Goal: Task Accomplishment & Management: Manage account settings

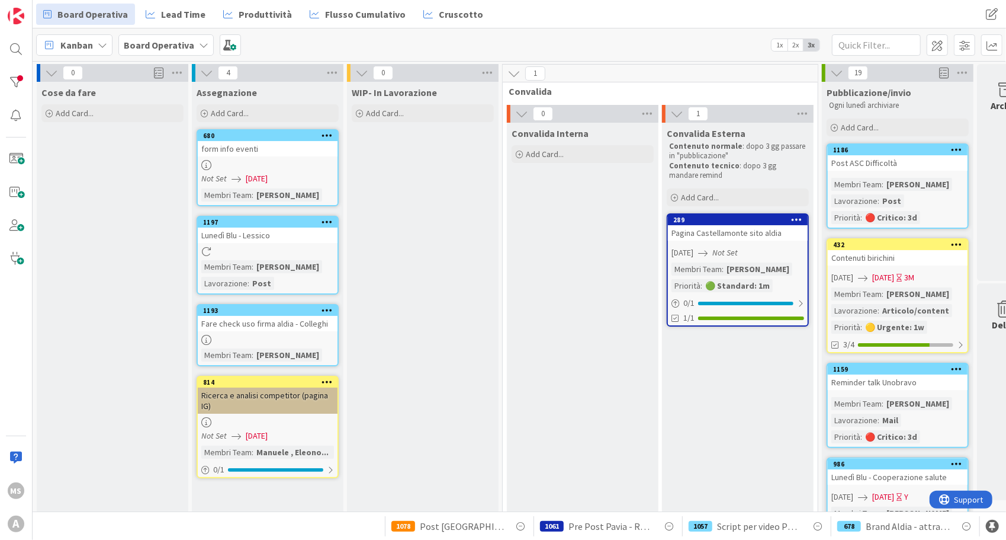
click at [17, 85] on div at bounding box center [16, 82] width 24 height 24
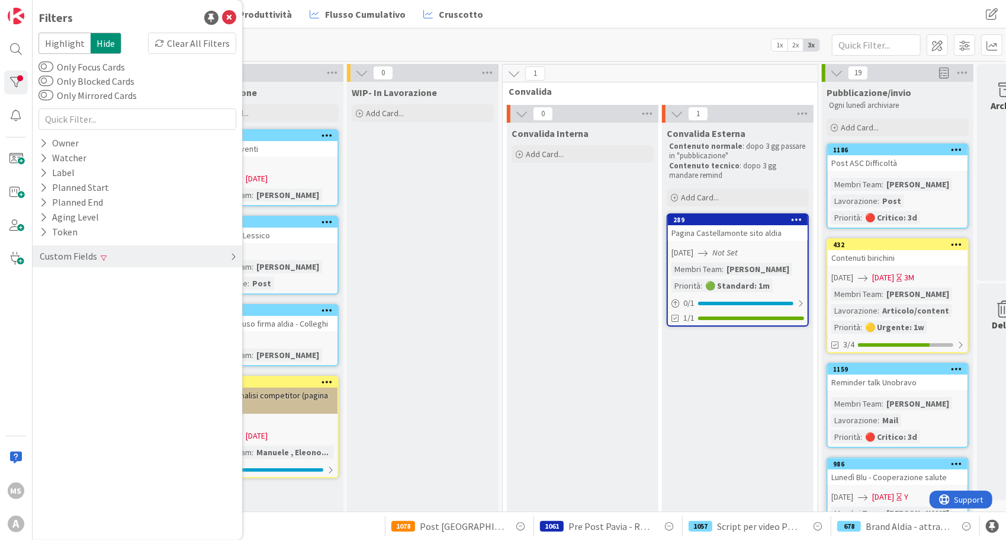
click at [158, 265] on div "Custom Fields" at bounding box center [138, 256] width 210 height 22
click at [214, 278] on div "Clear" at bounding box center [219, 280] width 34 height 15
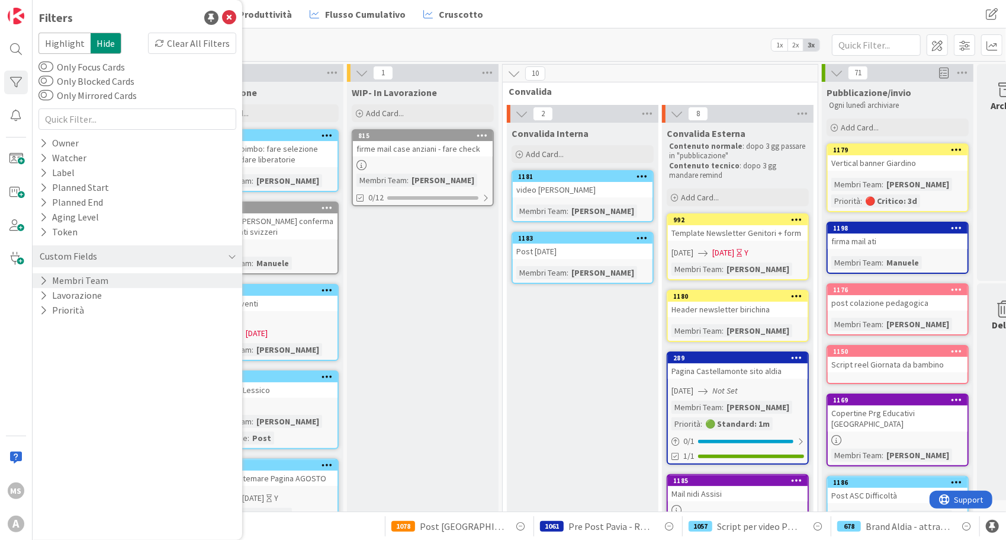
click at [450, 335] on div "WIP- In Lavorazione Add Card... 815 firme mail case anziani - fare check Membri…" at bounding box center [423, 527] width 152 height 891
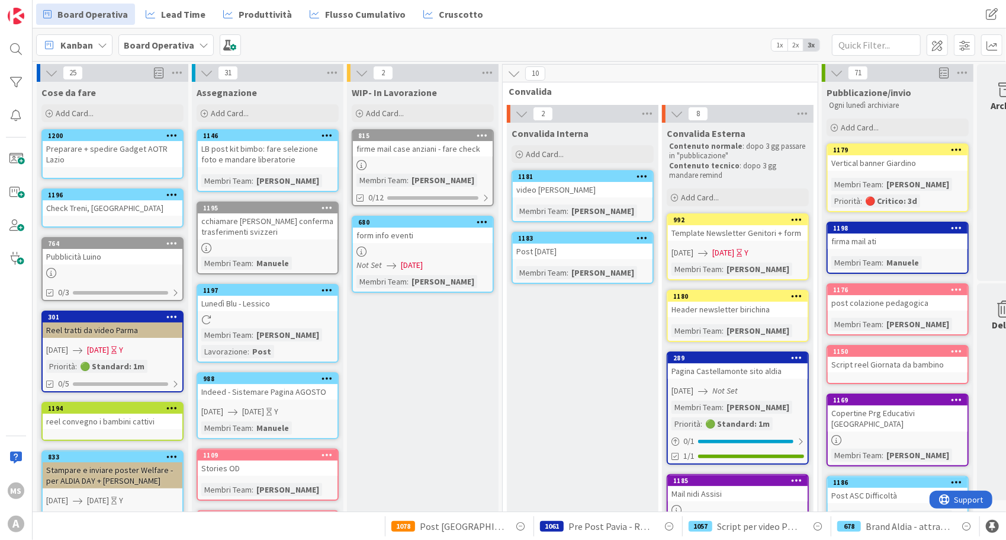
click at [91, 143] on div "Preparare + spedire Gadget AOTR Lazio" at bounding box center [113, 154] width 140 height 26
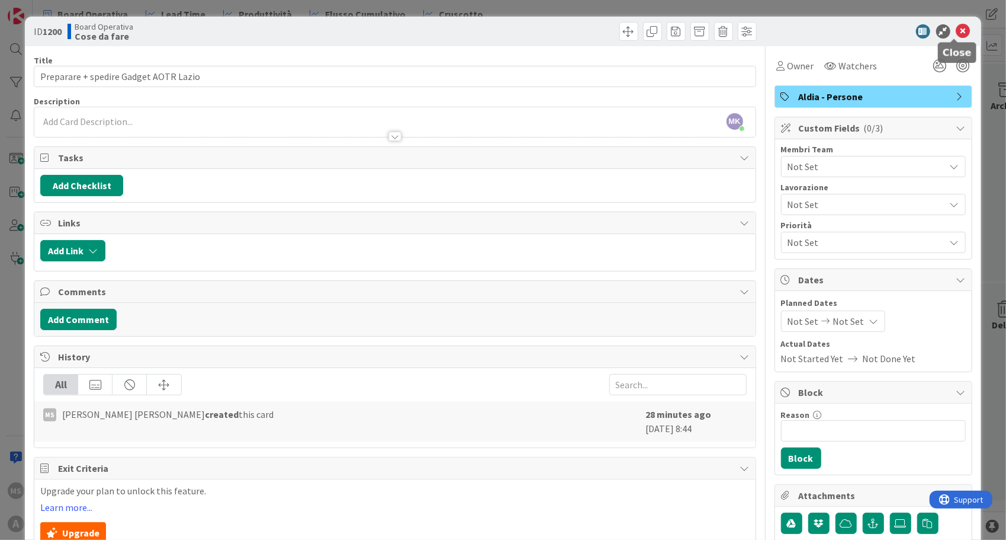
click at [957, 25] on icon at bounding box center [963, 31] width 14 height 14
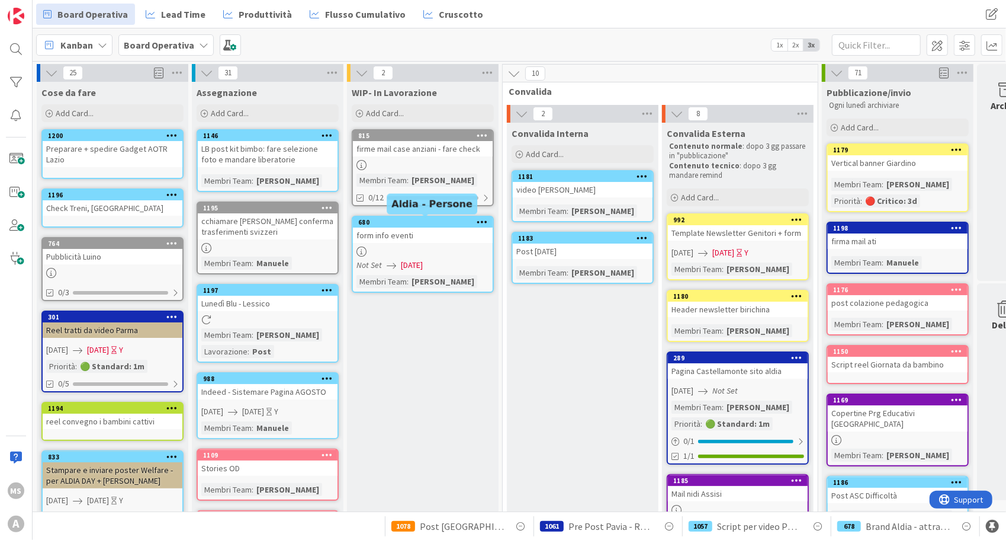
click at [434, 220] on div "680" at bounding box center [425, 222] width 134 height 8
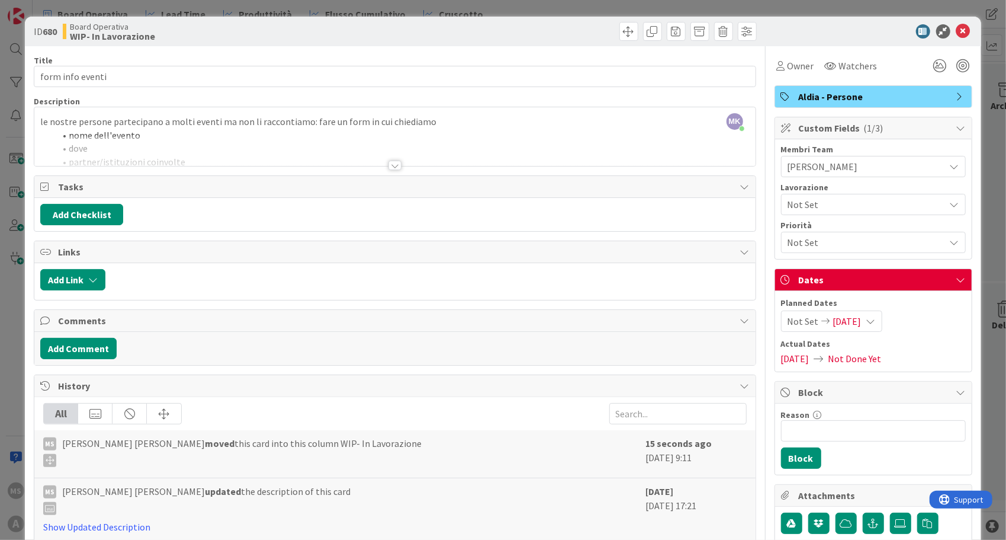
click at [406, 162] on div at bounding box center [394, 151] width 721 height 30
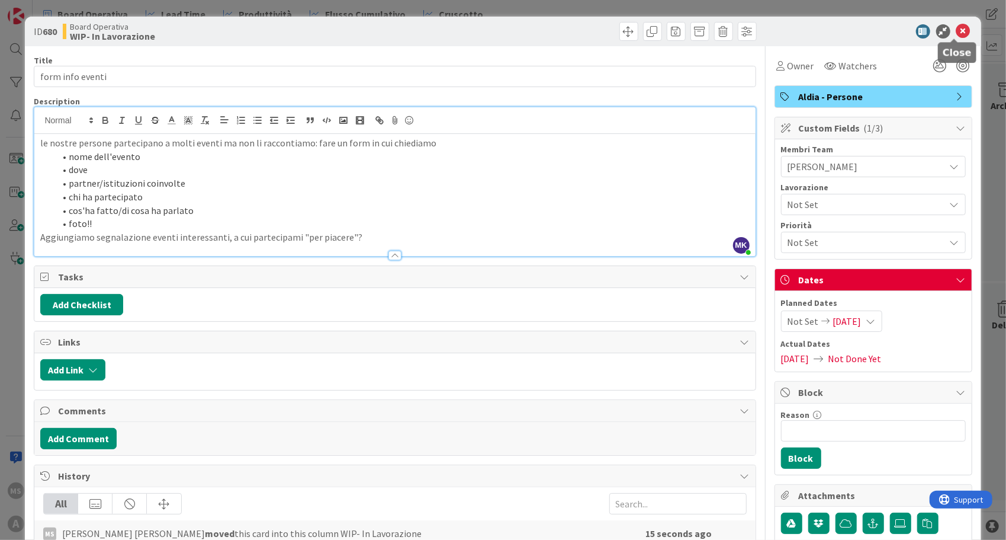
click at [956, 32] on icon at bounding box center [963, 31] width 14 height 14
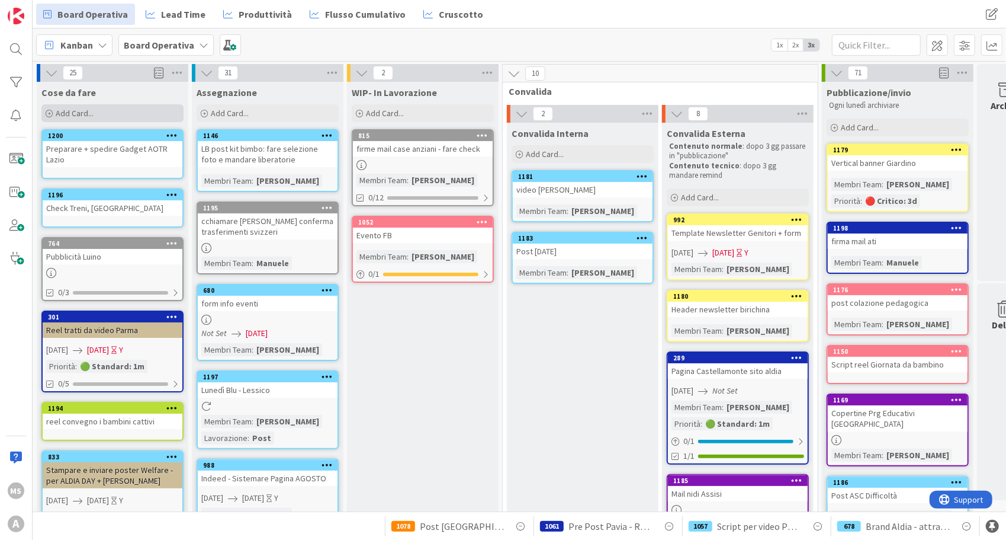
click at [129, 109] on div "Add Card..." at bounding box center [112, 113] width 142 height 18
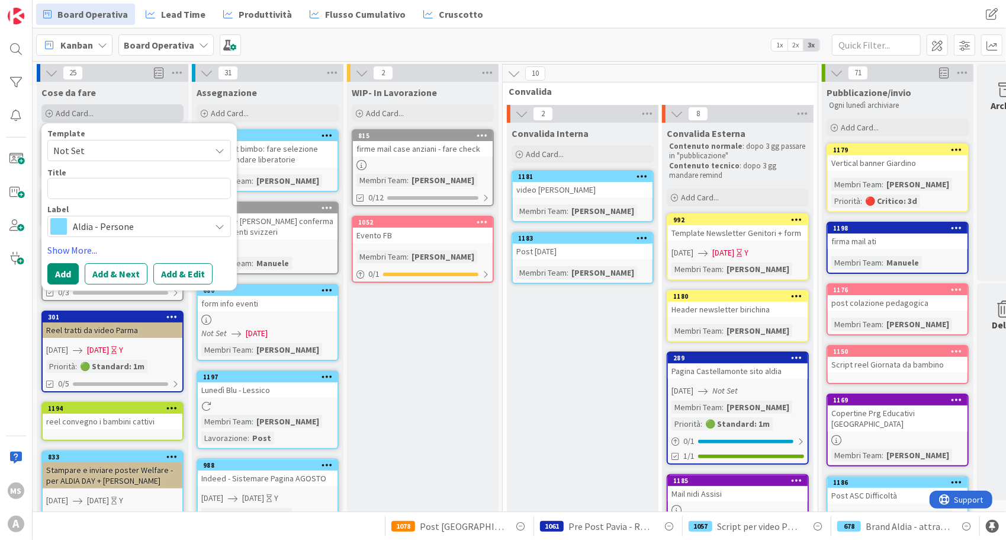
type textarea "x"
type textarea "C"
type textarea "x"
type textarea "Ca"
type textarea "x"
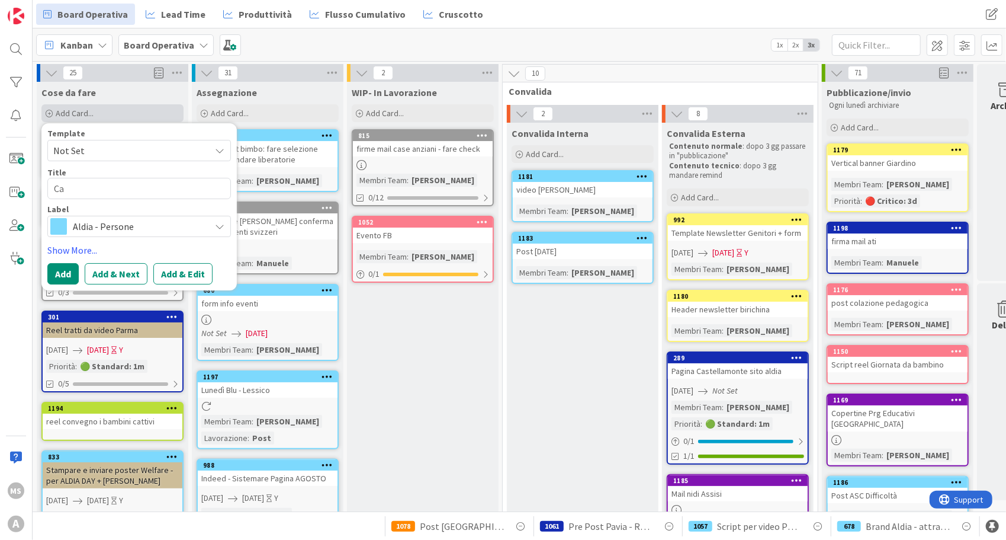
type textarea "Car"
type textarea "x"
type textarea "[PERSON_NAME]"
type textarea "x"
type textarea "Caric"
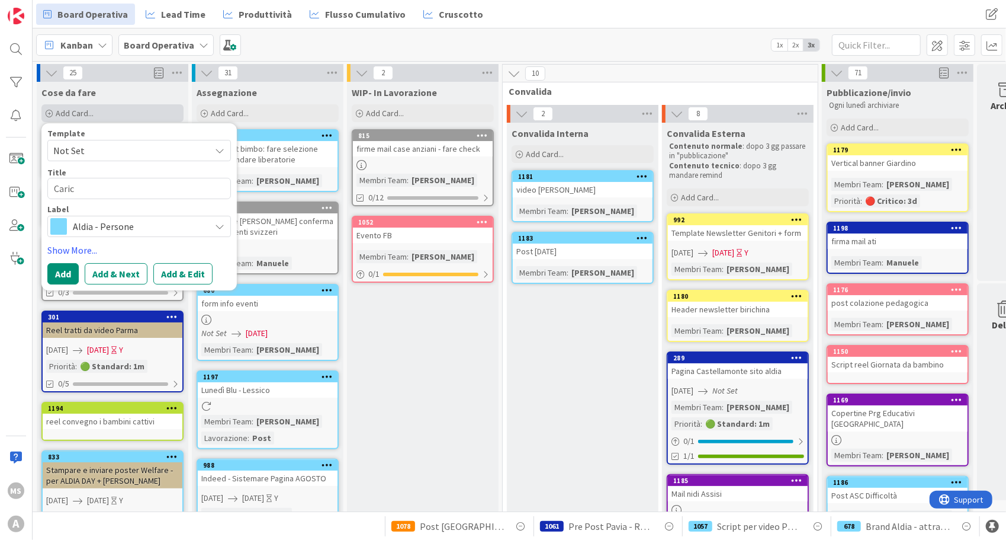
type textarea "x"
type textarea "Carica"
type textarea "x"
type textarea "Caricar"
type textarea "x"
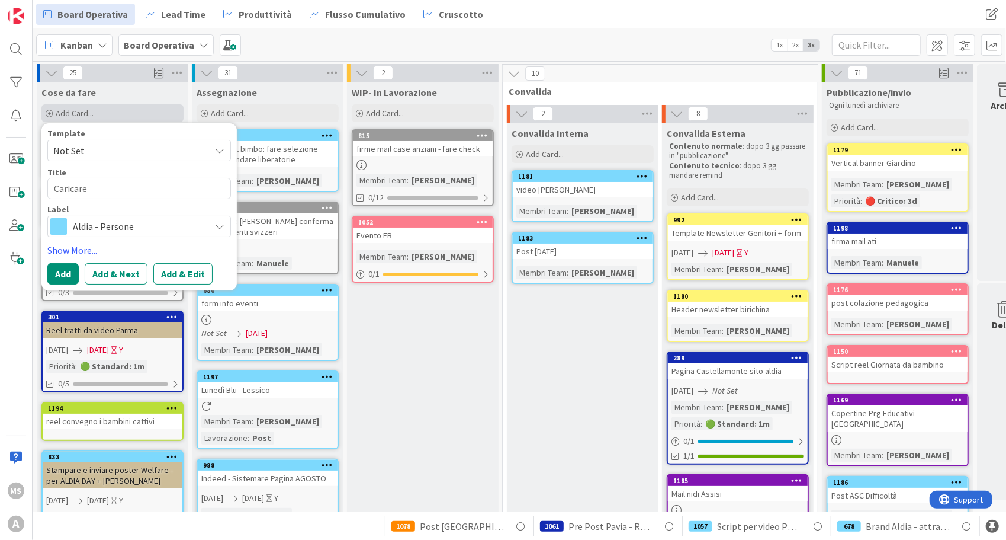
type textarea "Caricare"
type textarea "x"
type textarea "Caricare f"
type textarea "x"
type textarea "Caricare fo"
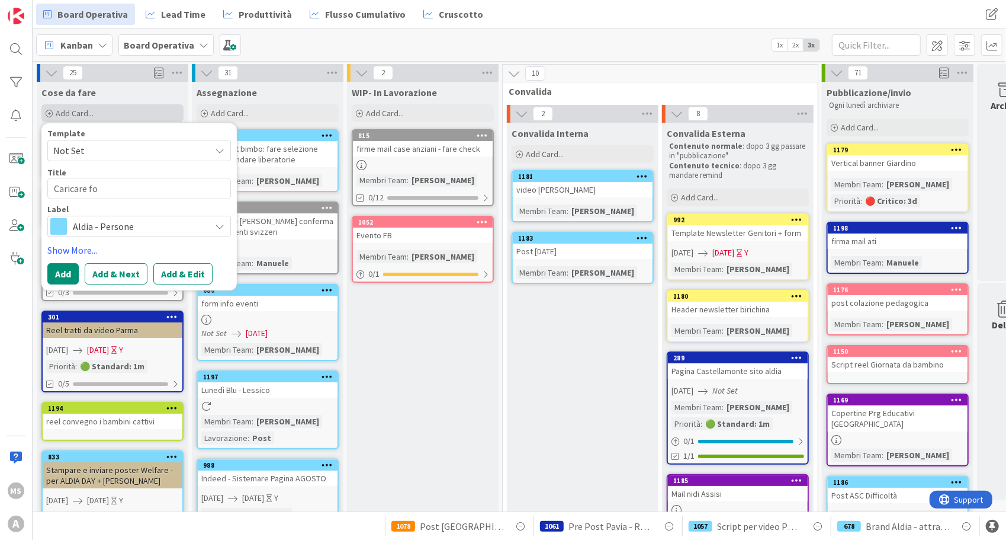
type textarea "x"
type textarea "Caricare fot"
type textarea "x"
type textarea "Caricare foto"
type textarea "x"
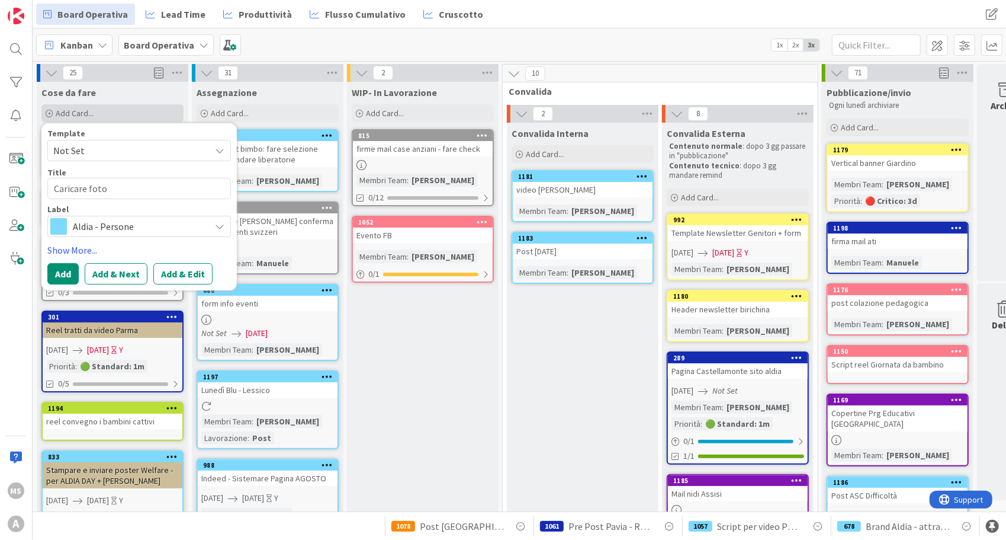
type textarea "Caricare foto"
type textarea "x"
type textarea "Caricare foto AO"
type textarea "x"
type textarea "Caricare foto AOT"
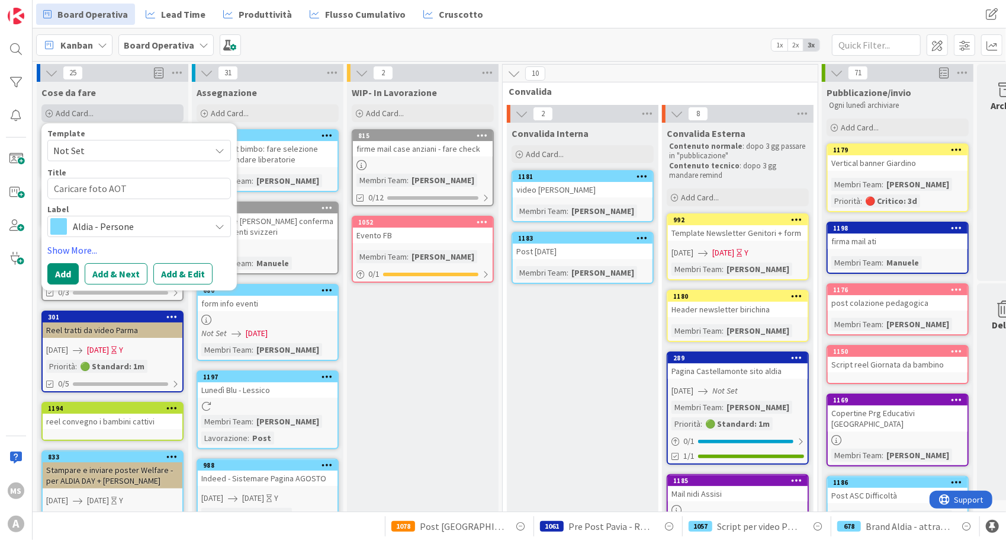
type textarea "x"
type textarea "Caricare foto AOTR"
type textarea "x"
type textarea "Caricare foto AOTR"
type textarea "x"
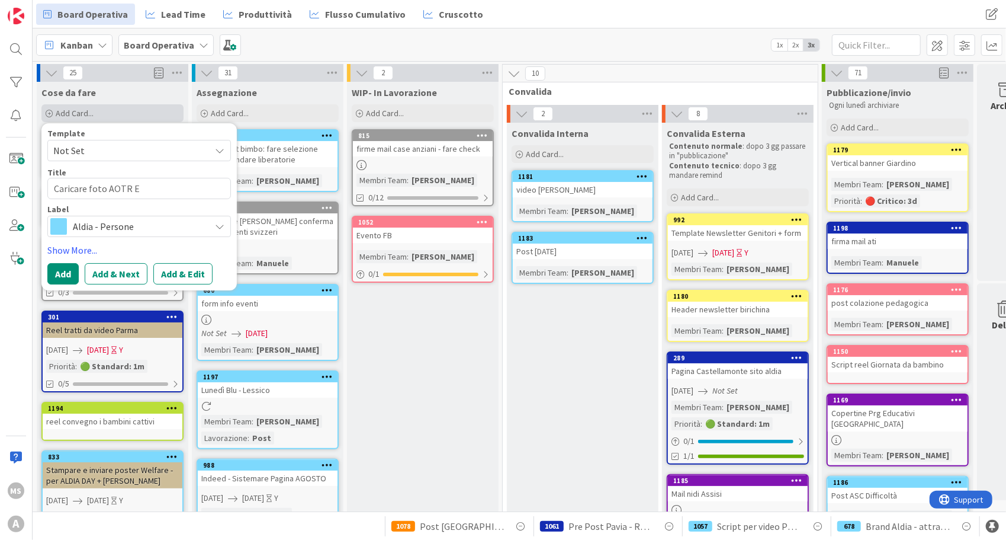
type textarea "Caricare foto AOTR Em"
type textarea "x"
type textarea "Caricare foto AOTR Emi"
type textarea "x"
type textarea "Caricare foto AOTR [PERSON_NAME]"
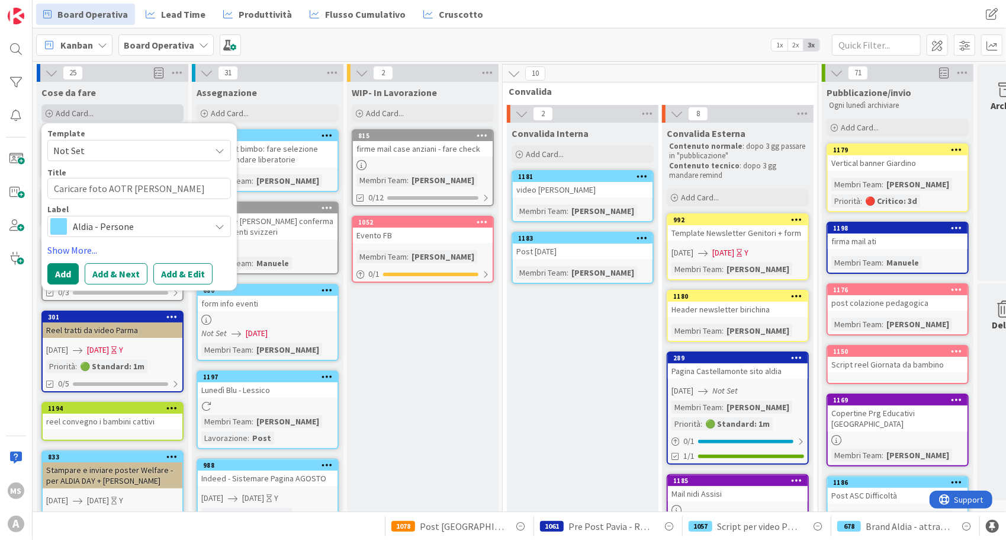
type textarea "x"
type textarea "Caricare foto AOTR [PERSON_NAME]"
type textarea "x"
type textarea "Caricare foto AOTR [PERSON_NAME]"
click at [65, 284] on div "Template Not Set Title 25 / 128 Caricare foto AOTR [PERSON_NAME] Label [PERSON_…" at bounding box center [138, 206] width 195 height 167
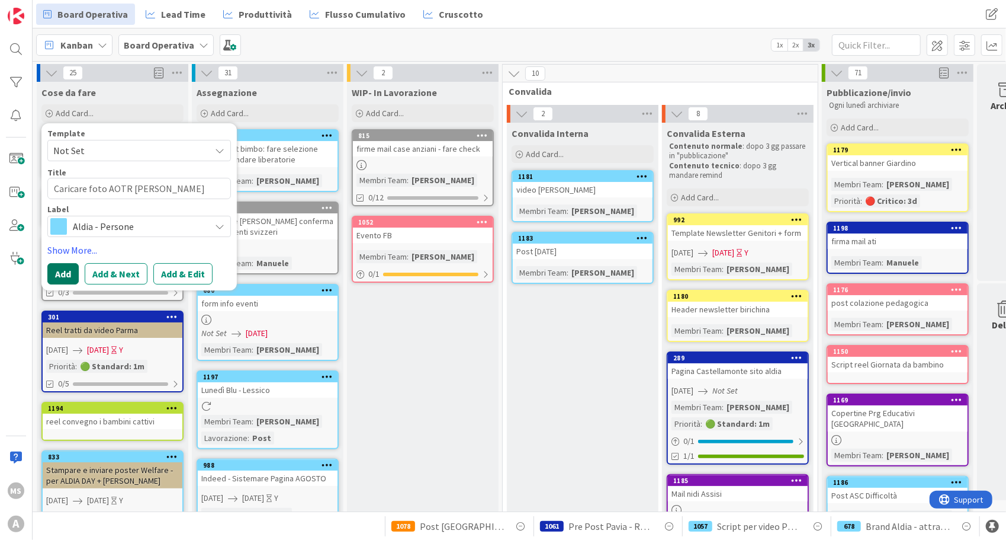
click at [63, 269] on button "Add" at bounding box center [62, 273] width 31 height 21
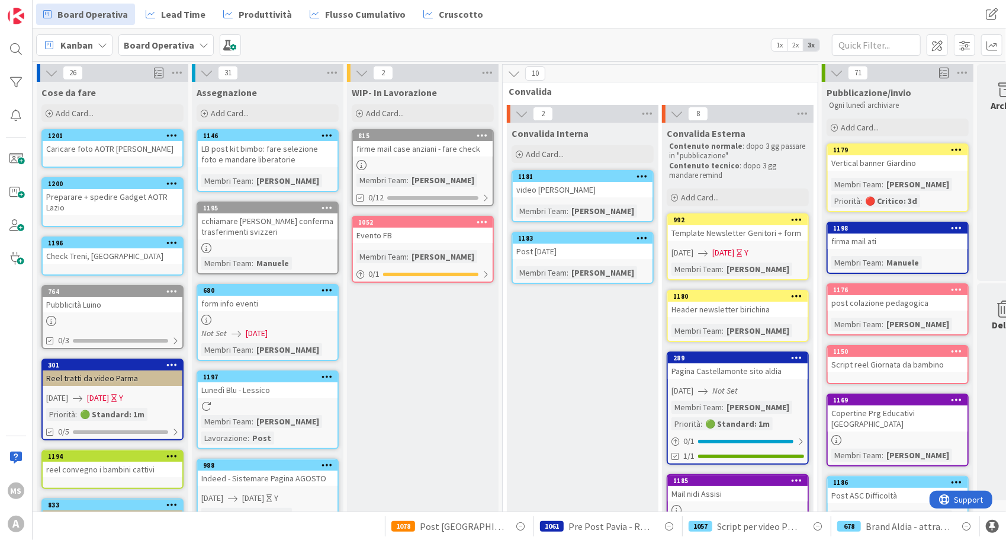
click at [171, 136] on icon at bounding box center [171, 135] width 11 height 8
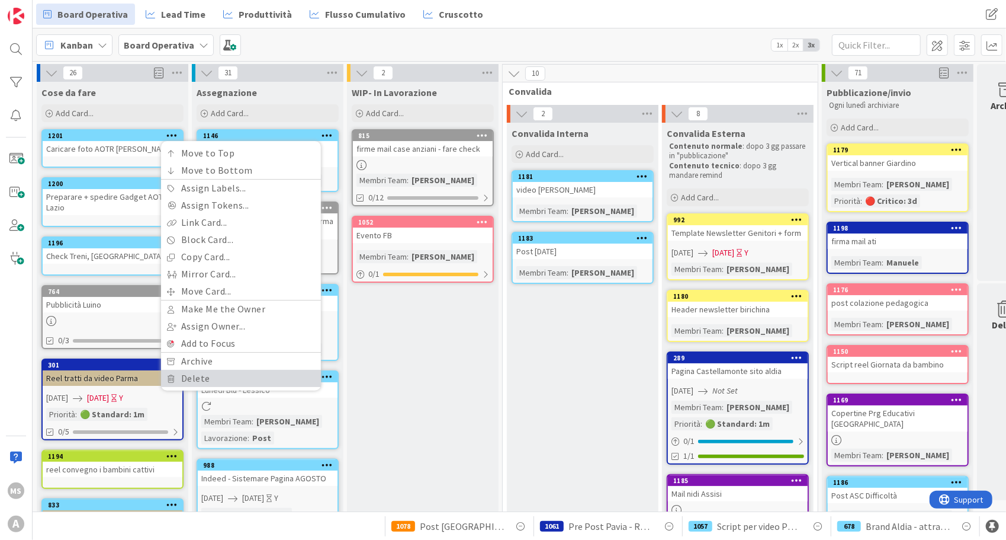
click at [272, 375] on link "Delete" at bounding box center [241, 378] width 160 height 17
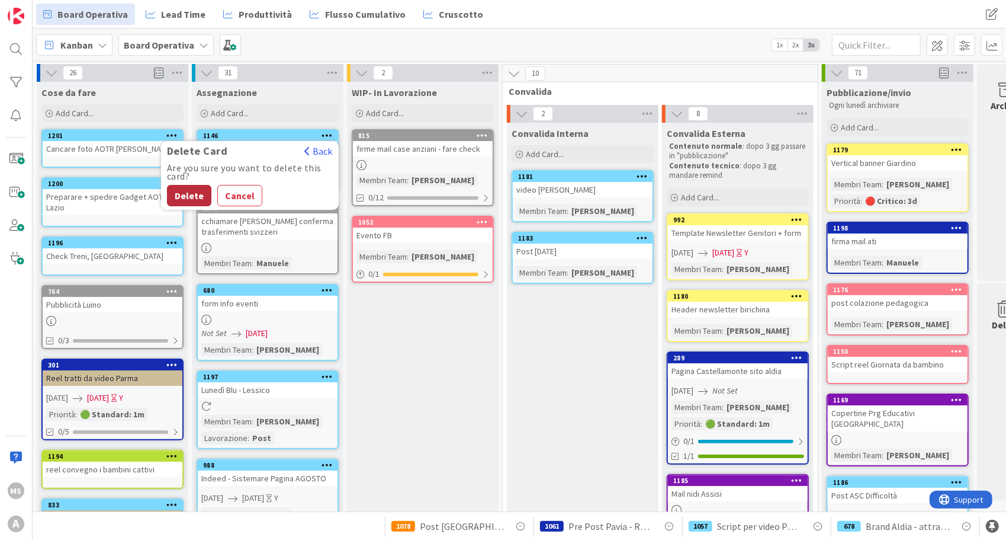
click at [200, 192] on button "Delete" at bounding box center [189, 195] width 44 height 21
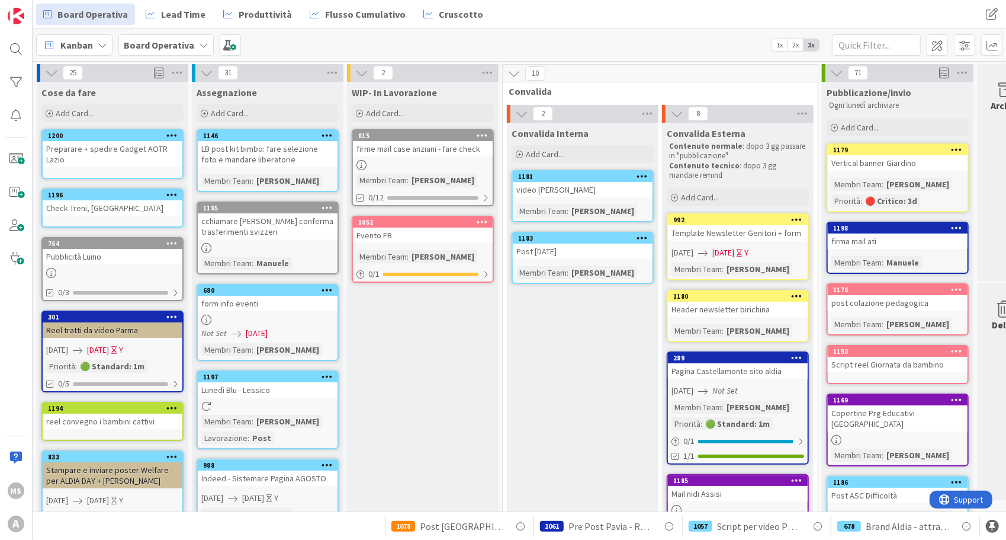
click at [560, 479] on div "Convalida Interna Add Card... 1181 video [PERSON_NAME] Team : [PERSON_NAME] 118…" at bounding box center [583, 544] width 152 height 842
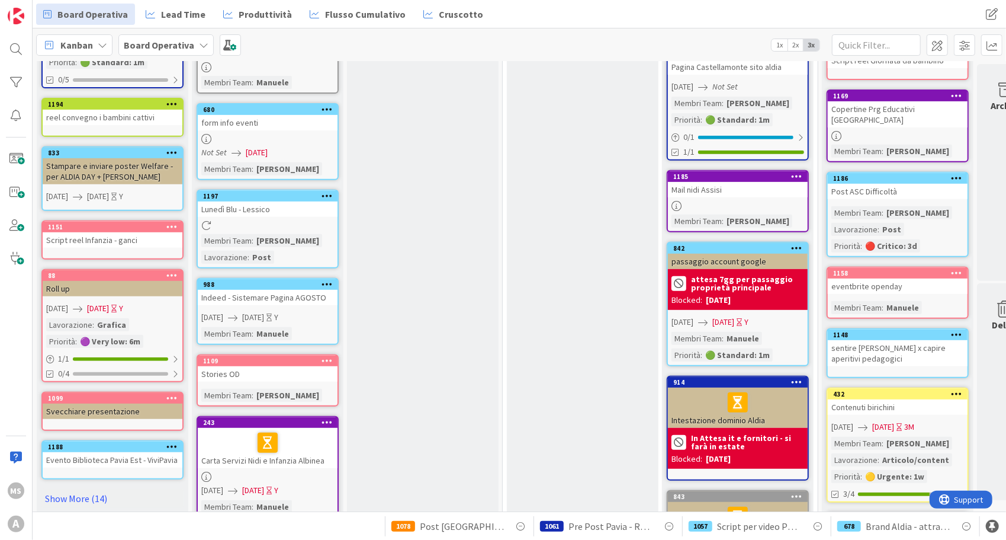
scroll to position [474, 0]
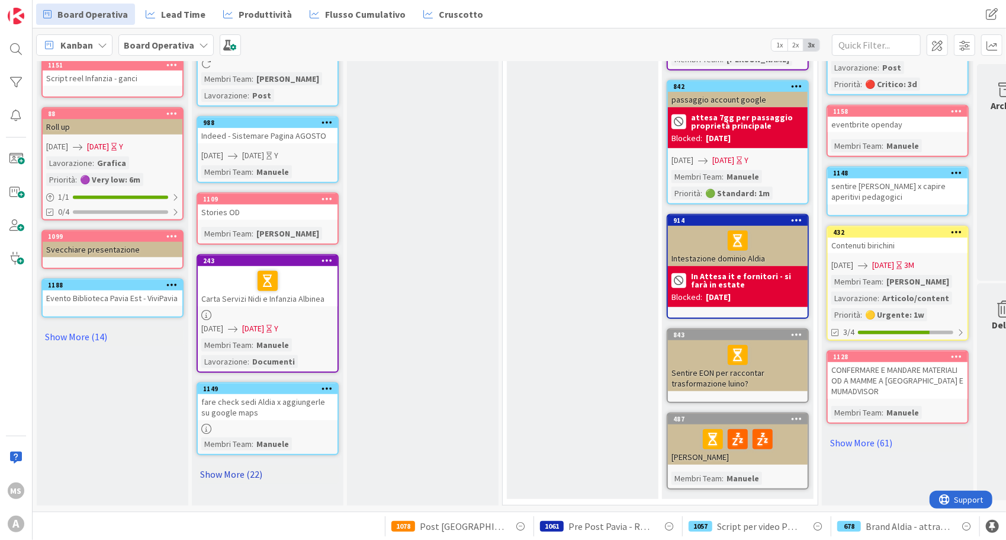
click at [249, 466] on link "Show More (22)" at bounding box center [268, 473] width 142 height 19
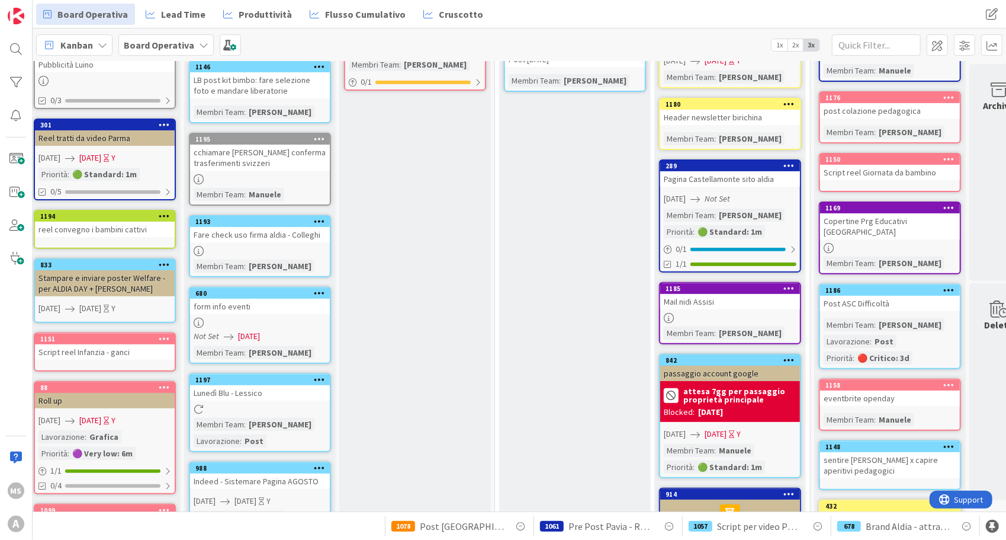
scroll to position [191, 8]
click at [195, 254] on icon at bounding box center [199, 251] width 10 height 10
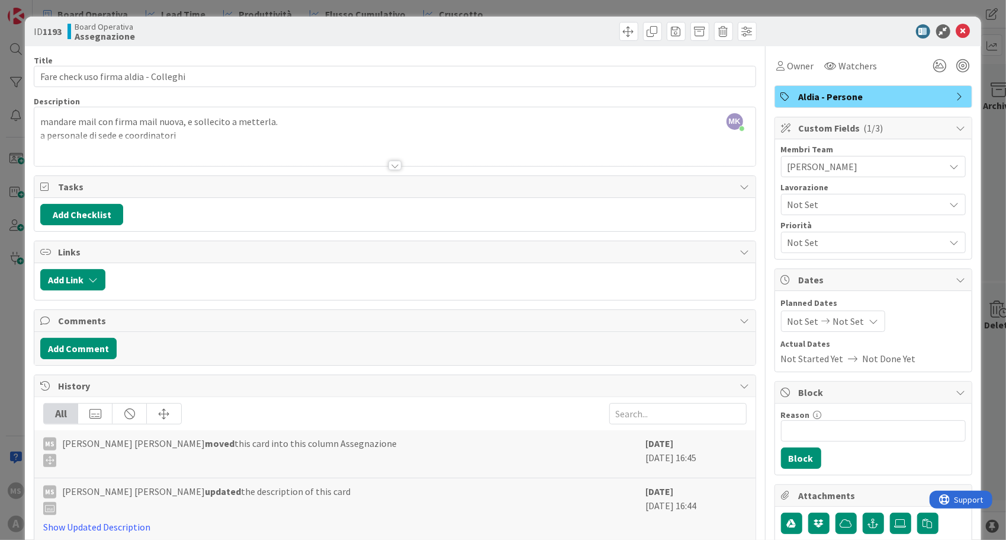
click at [11, 291] on div "ID 1193 Board Operativa Assegnazione Title 37 / 128 Fare check uso firma aldia …" at bounding box center [503, 270] width 1006 height 540
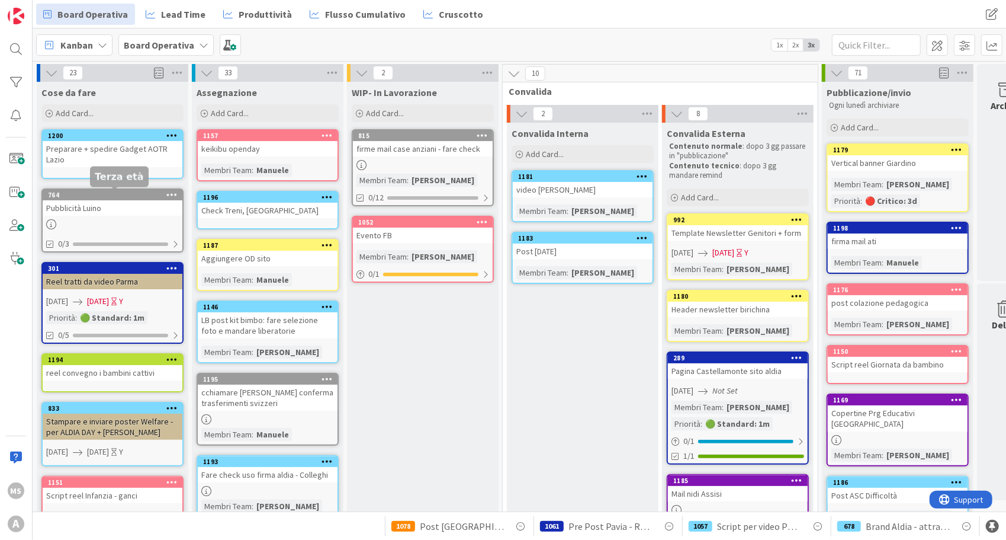
click at [233, 200] on div "1196" at bounding box center [270, 197] width 134 height 8
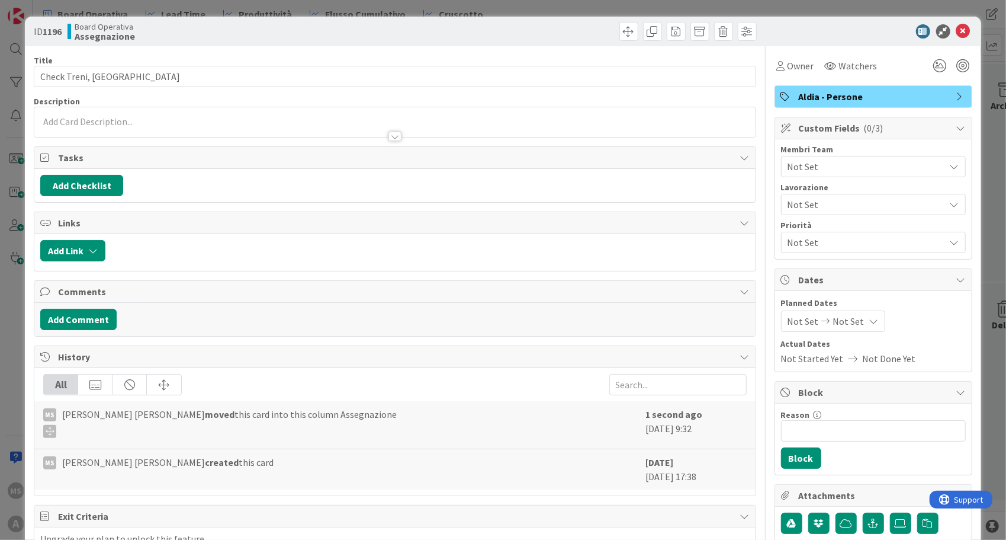
click at [835, 165] on span "Not Set" at bounding box center [867, 166] width 158 height 14
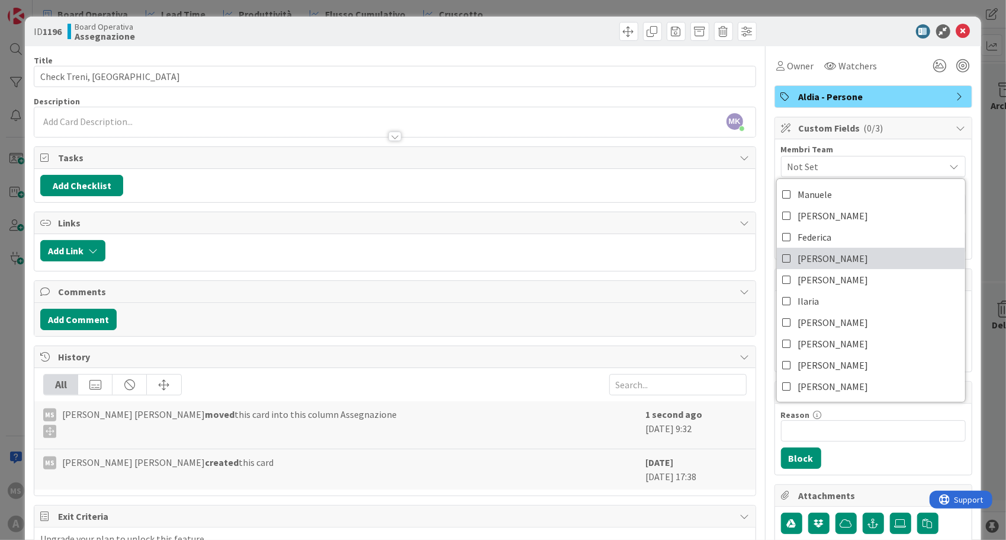
click at [816, 253] on link "[PERSON_NAME]" at bounding box center [871, 258] width 188 height 21
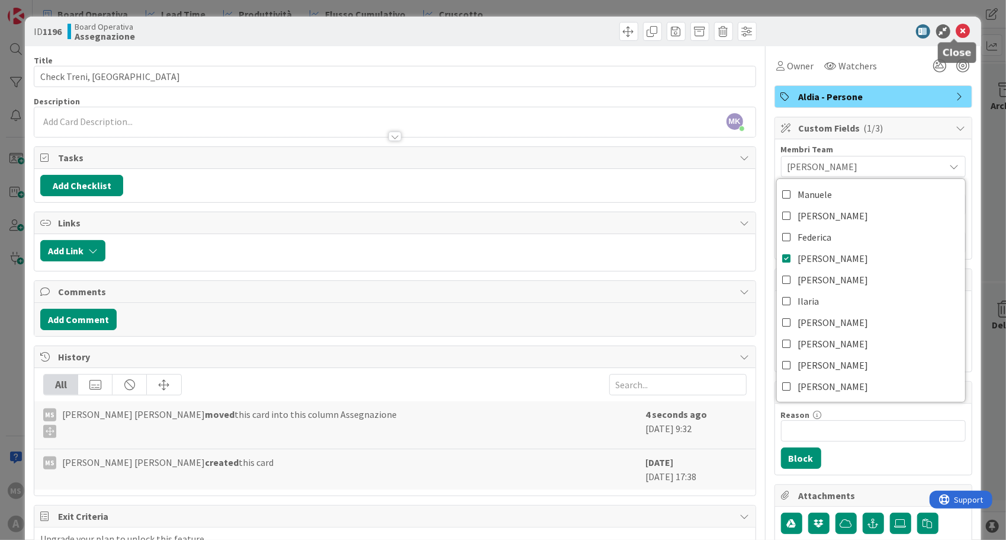
click at [958, 32] on icon at bounding box center [963, 31] width 14 height 14
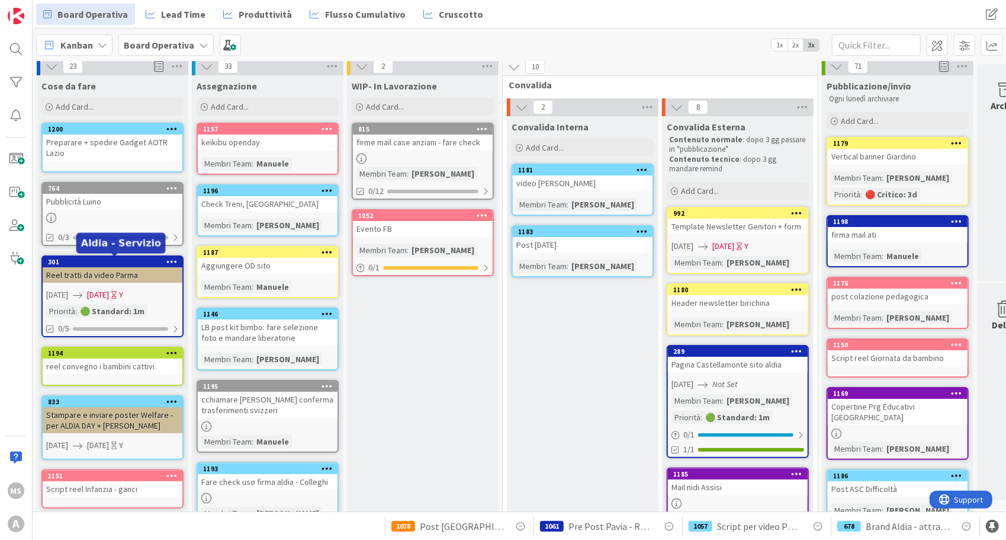
scroll to position [7, 0]
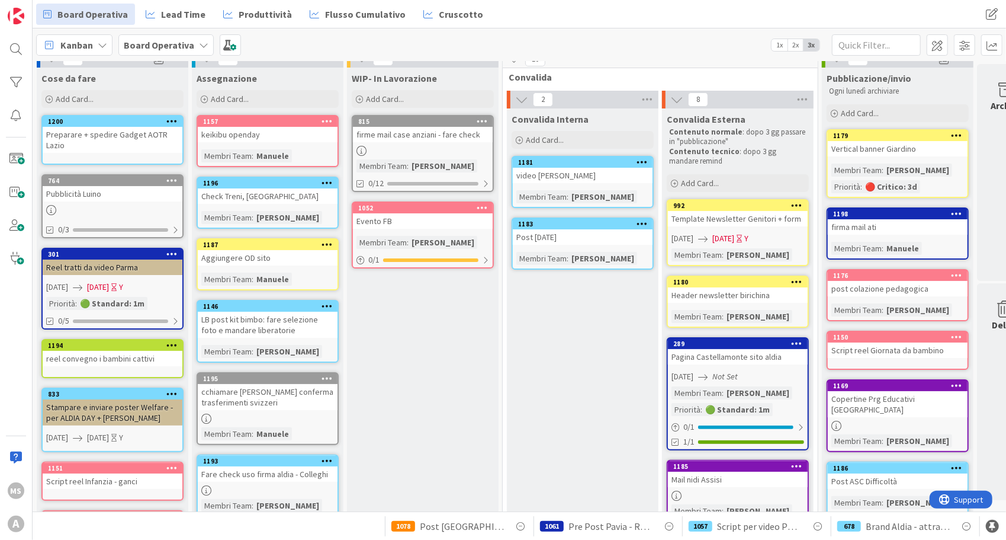
scroll to position [14, 0]
click at [291, 304] on div "1146" at bounding box center [270, 306] width 134 height 8
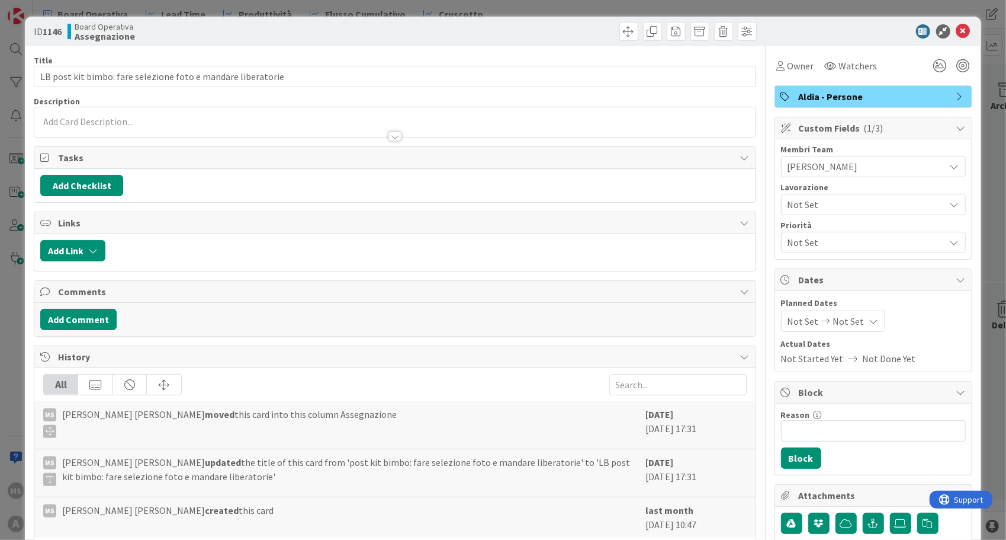
click at [846, 191] on div "Lavorazione Not Set" at bounding box center [873, 199] width 185 height 32
click at [845, 204] on span "Not Set" at bounding box center [864, 204] width 152 height 17
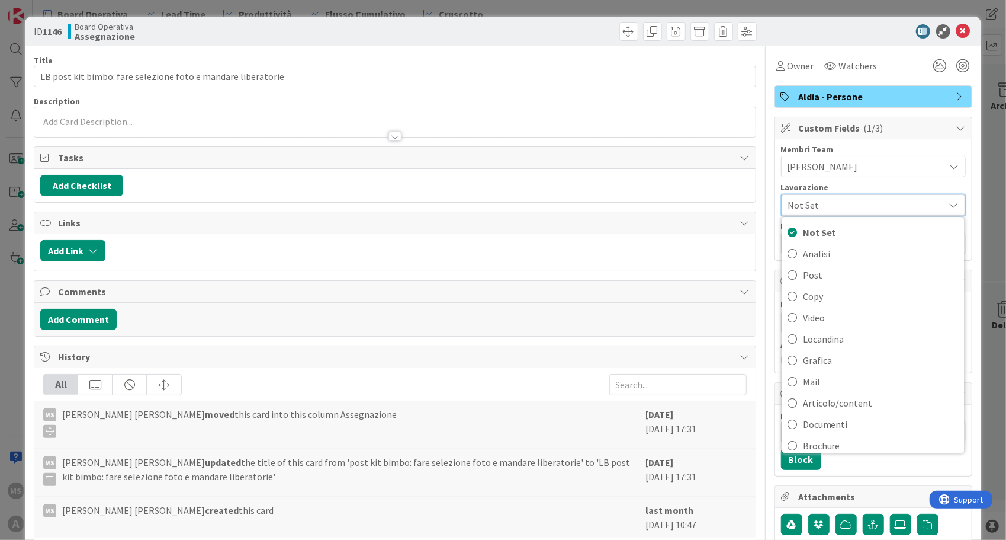
click at [843, 162] on span "[PERSON_NAME]" at bounding box center [867, 166] width 158 height 14
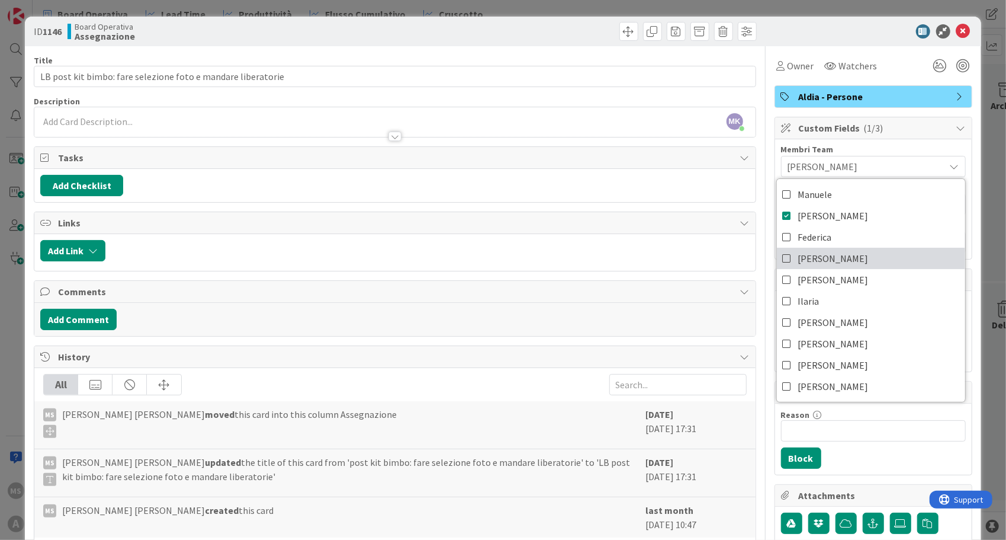
click at [826, 259] on link "[PERSON_NAME]" at bounding box center [871, 258] width 188 height 21
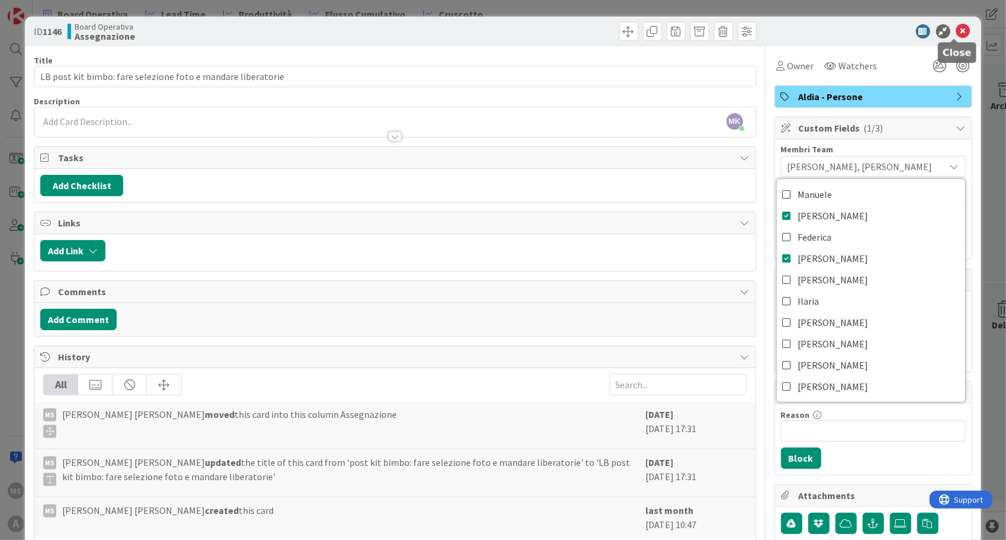
click at [956, 38] on div at bounding box center [955, 40] width 8 height 4
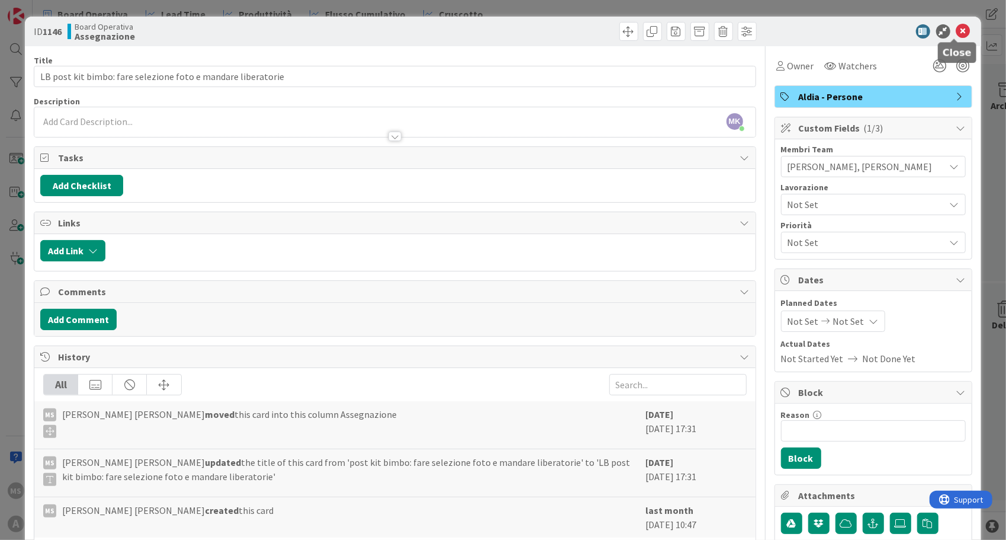
click at [957, 28] on icon at bounding box center [963, 31] width 14 height 14
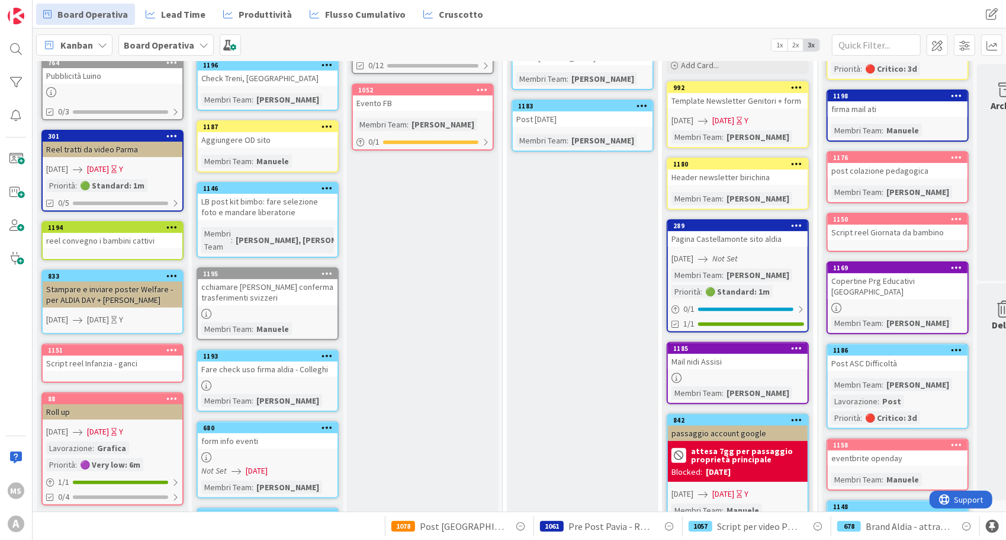
scroll to position [132, 0]
click at [207, 380] on icon at bounding box center [206, 385] width 10 height 10
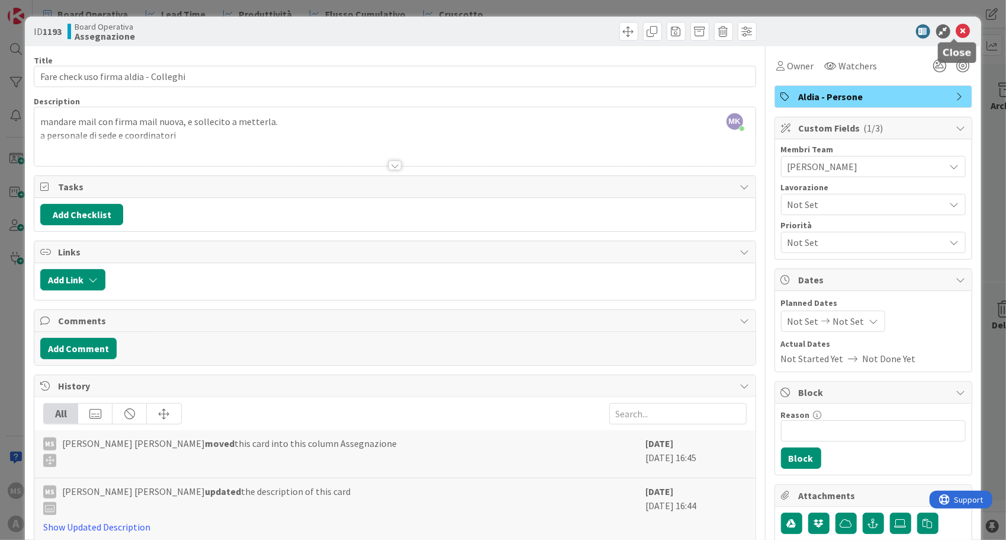
click at [956, 30] on icon at bounding box center [963, 31] width 14 height 14
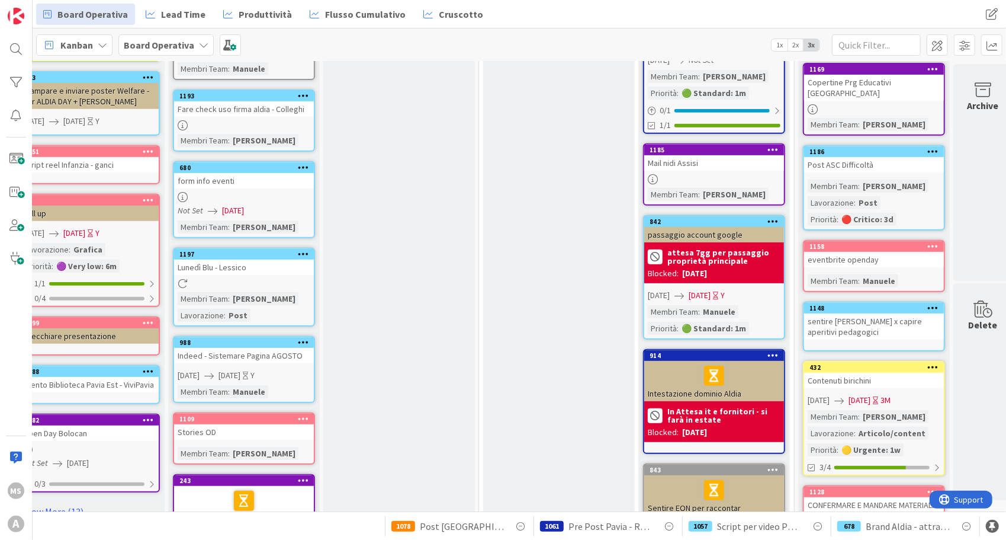
scroll to position [206, 24]
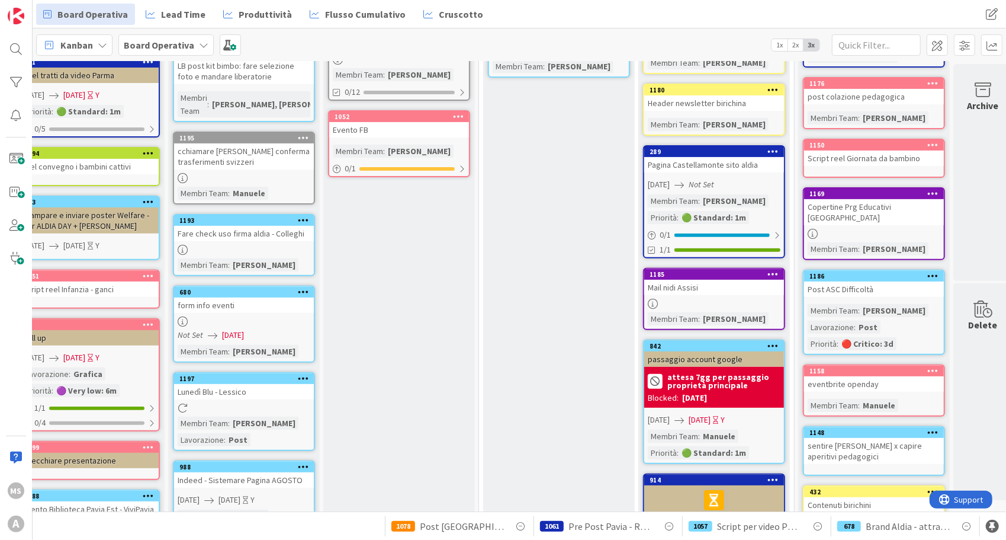
click at [182, 245] on icon at bounding box center [183, 250] width 10 height 10
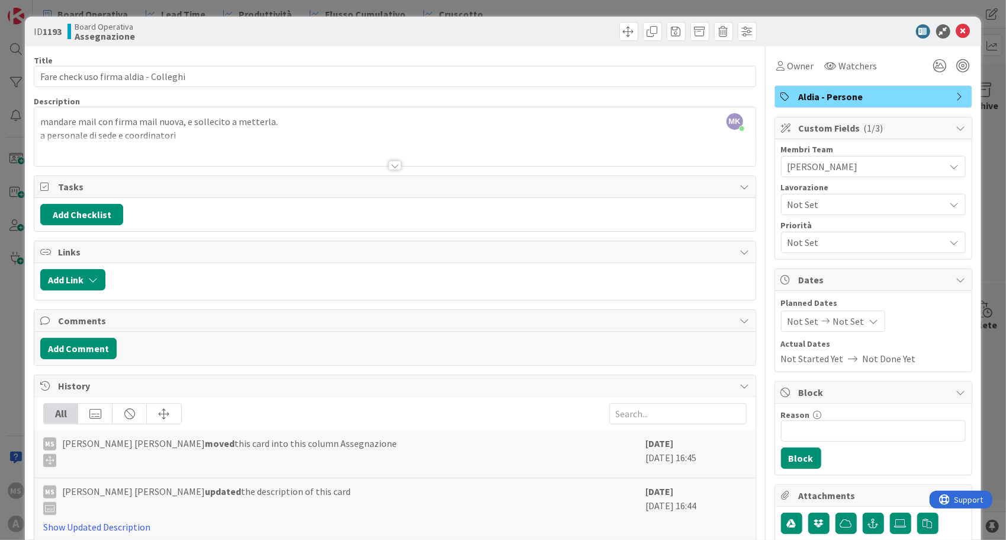
click at [944, 27] on div at bounding box center [868, 31] width 210 height 14
click at [956, 32] on icon at bounding box center [963, 31] width 14 height 14
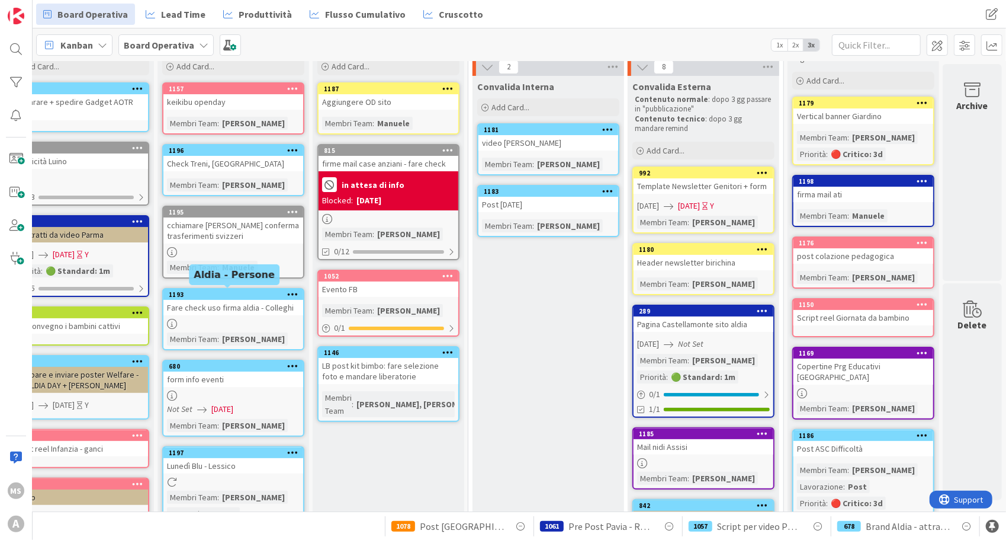
scroll to position [49, 43]
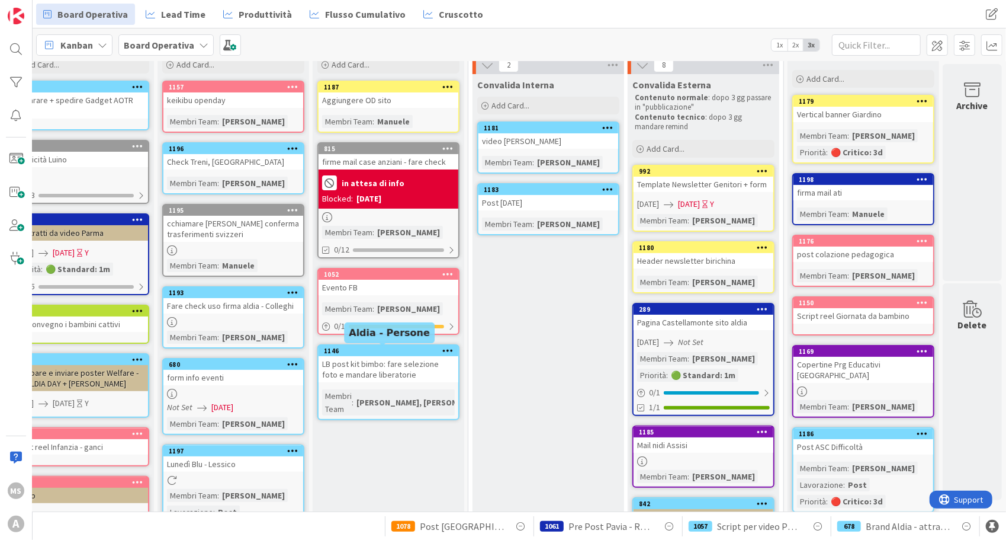
click at [392, 352] on div "1146" at bounding box center [391, 350] width 134 height 8
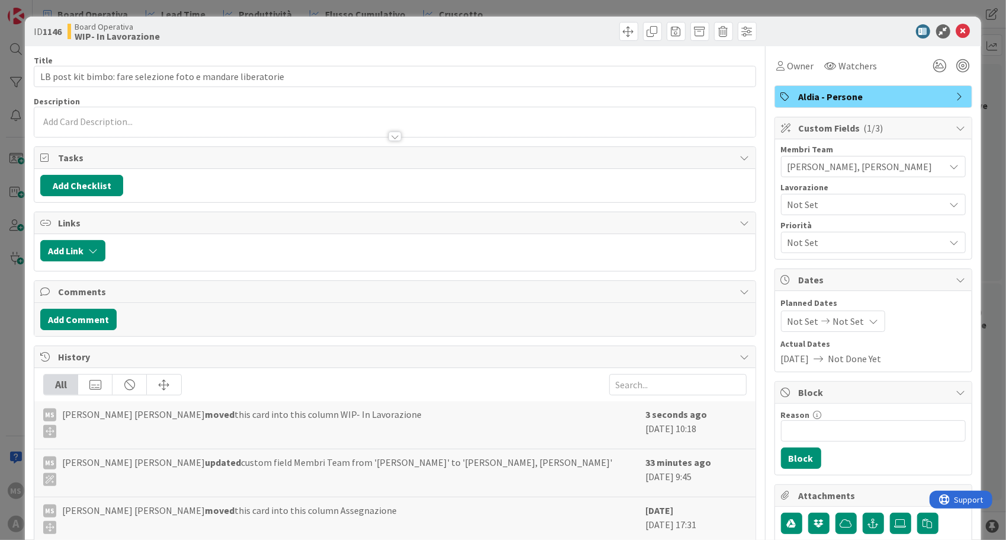
click at [814, 173] on div "[PERSON_NAME], [PERSON_NAME]" at bounding box center [873, 166] width 185 height 21
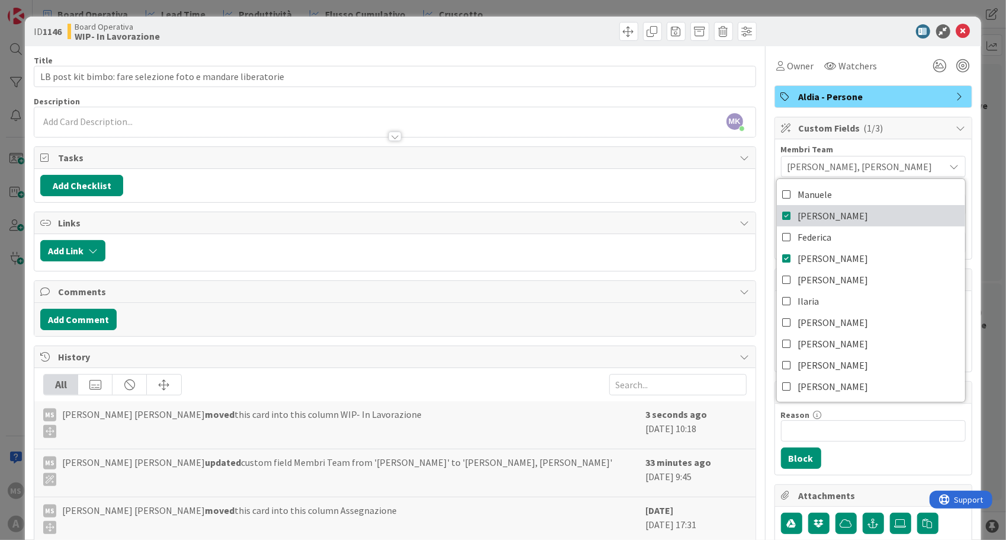
click at [807, 213] on span "[PERSON_NAME]" at bounding box center [833, 216] width 70 height 18
click at [962, 33] on div at bounding box center [868, 31] width 210 height 14
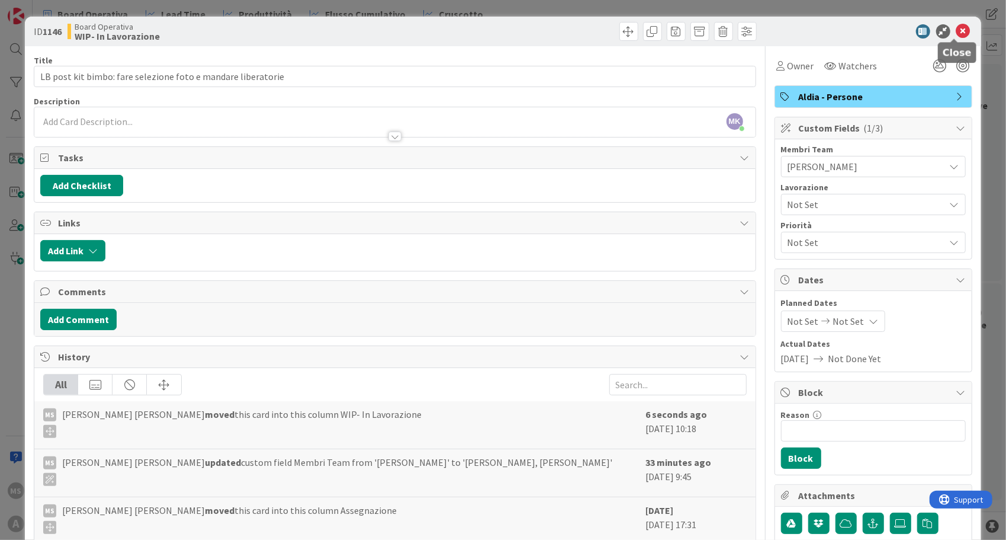
click at [956, 32] on icon at bounding box center [963, 31] width 14 height 14
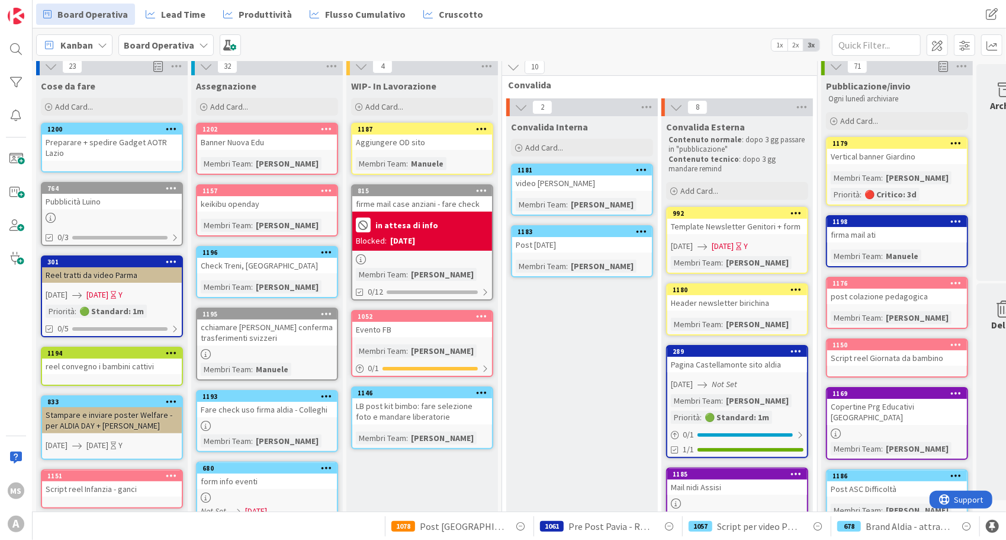
scroll to position [0, 1]
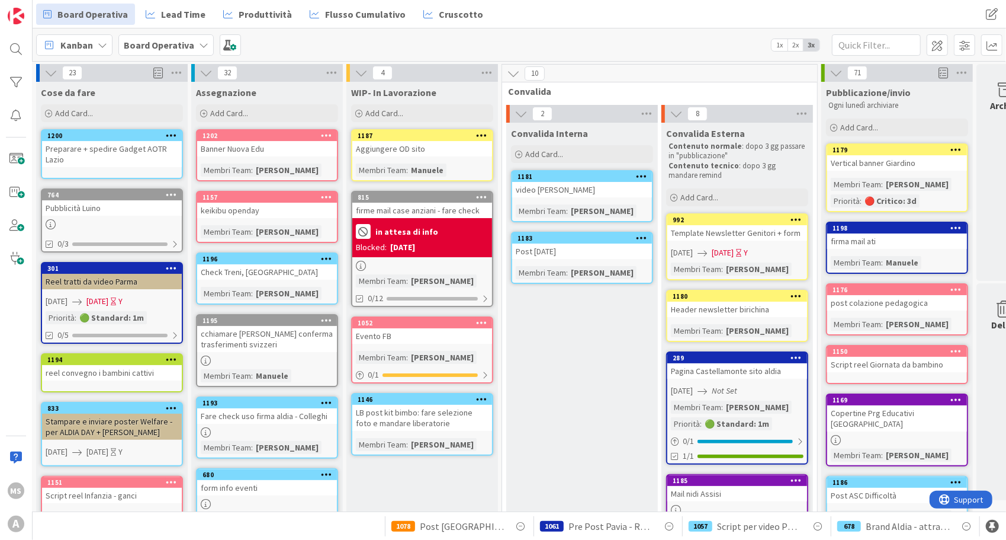
click at [206, 358] on icon at bounding box center [206, 360] width 10 height 10
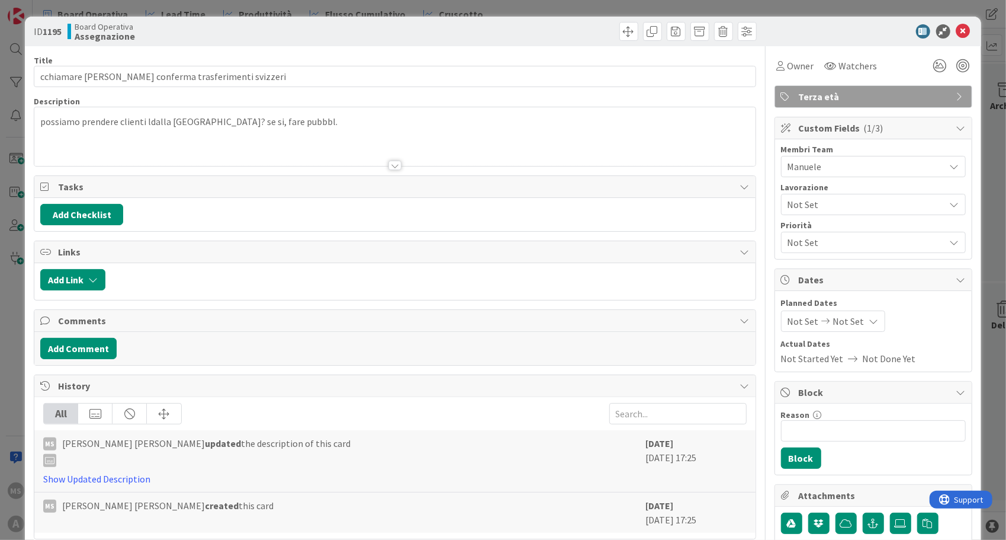
click at [4, 338] on div "ID 1195 Board Operativa Assegnazione Title 56 / 128 cchiamare [PERSON_NAME] con…" at bounding box center [503, 270] width 1006 height 540
